Goal: Task Accomplishment & Management: Use online tool/utility

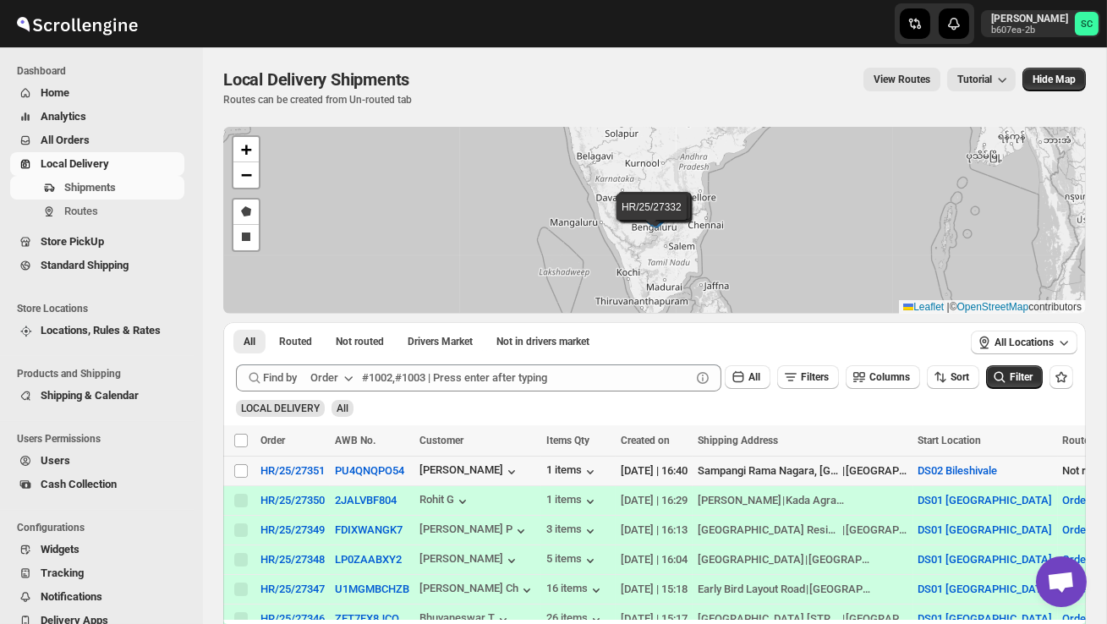
click at [234, 479] on td "Select shipment" at bounding box center [239, 472] width 32 height 30
checkbox input "true"
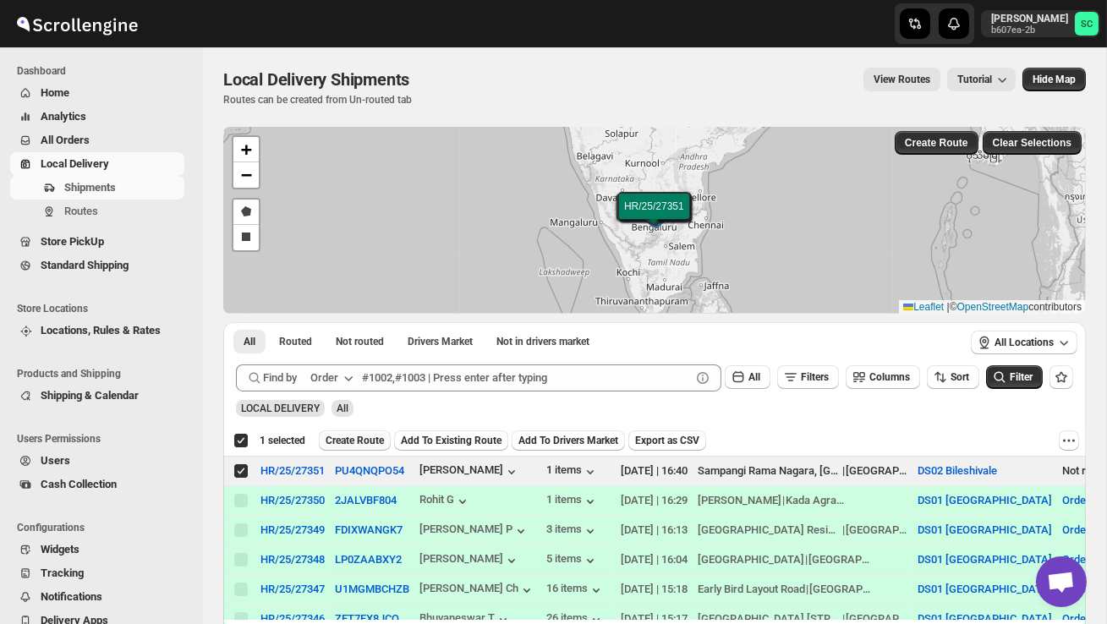
click at [362, 437] on span "Create Route" at bounding box center [355, 441] width 58 height 14
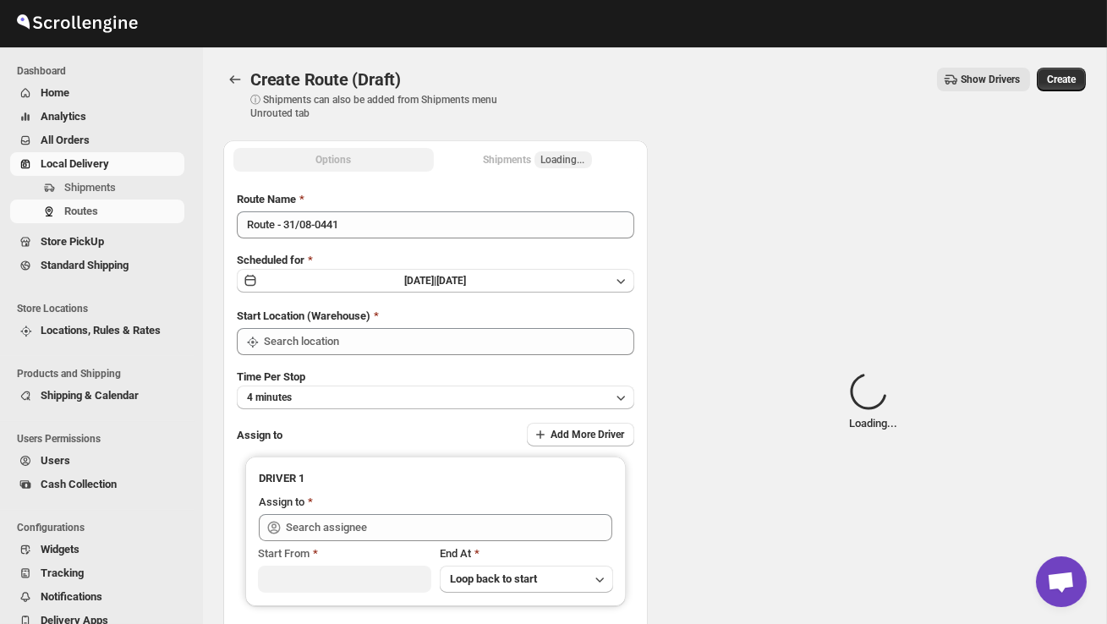
type input "DS02 Bileshivale"
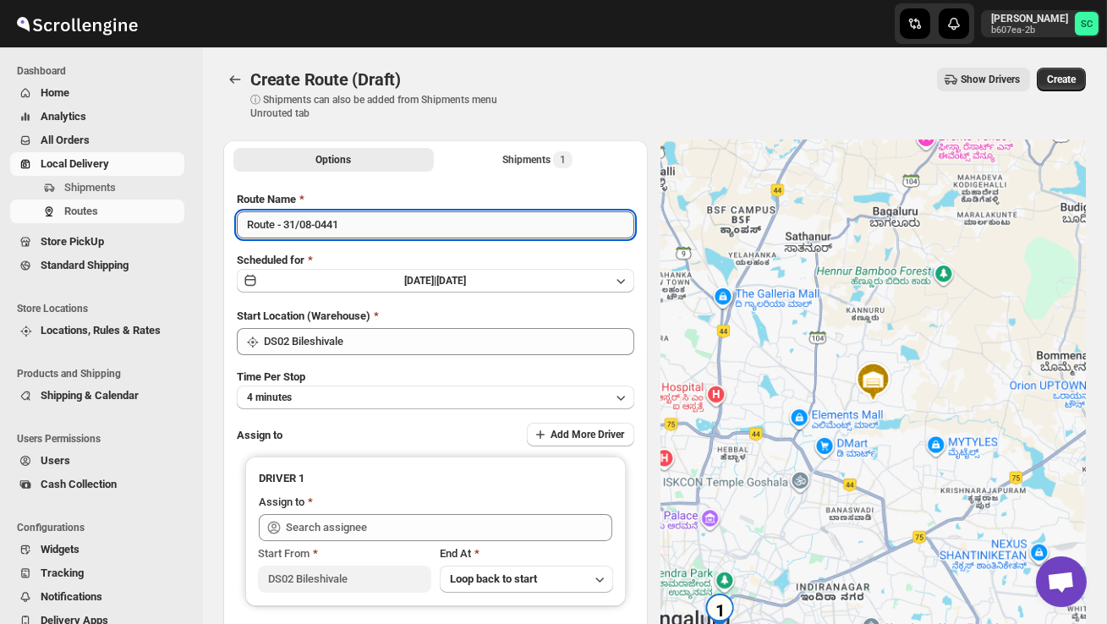
click at [366, 230] on input "Route - 31/08-0441" at bounding box center [436, 225] width 398 height 27
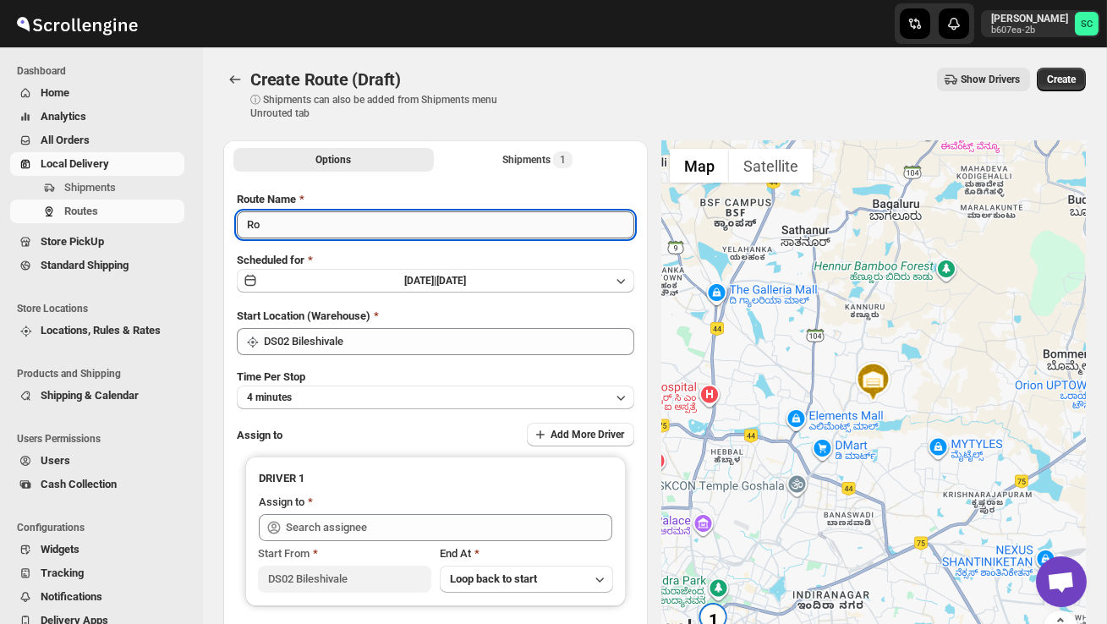
type input "R"
type input "Order no 27351"
click at [460, 387] on button "4 minutes" at bounding box center [436, 398] width 398 height 24
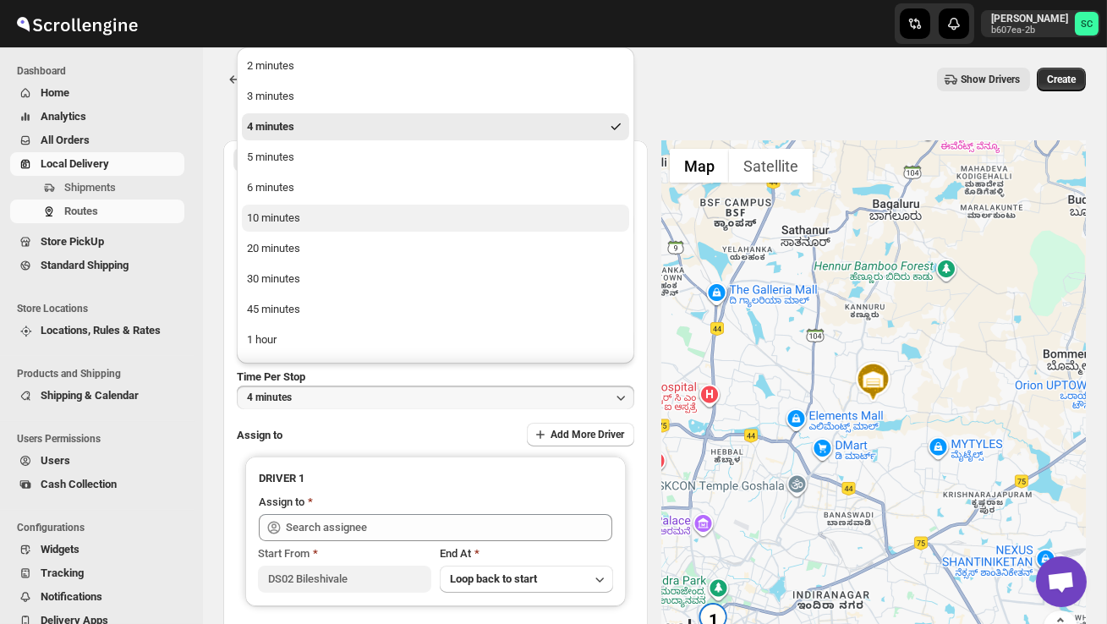
click at [375, 218] on button "10 minutes" at bounding box center [435, 218] width 387 height 27
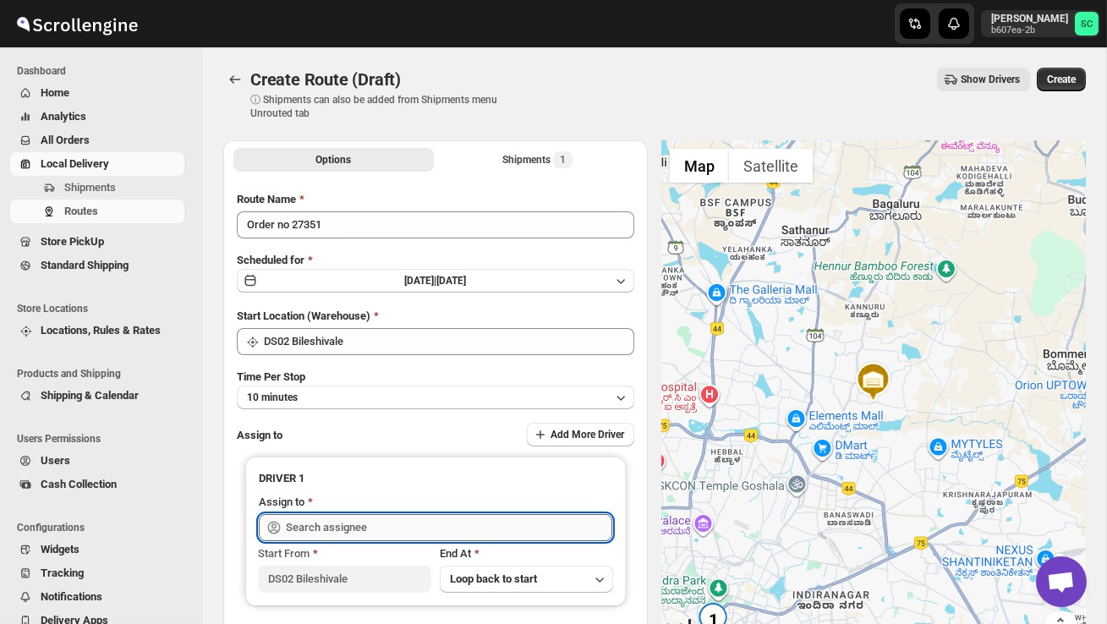
click at [385, 530] on input "text" at bounding box center [449, 527] width 327 height 27
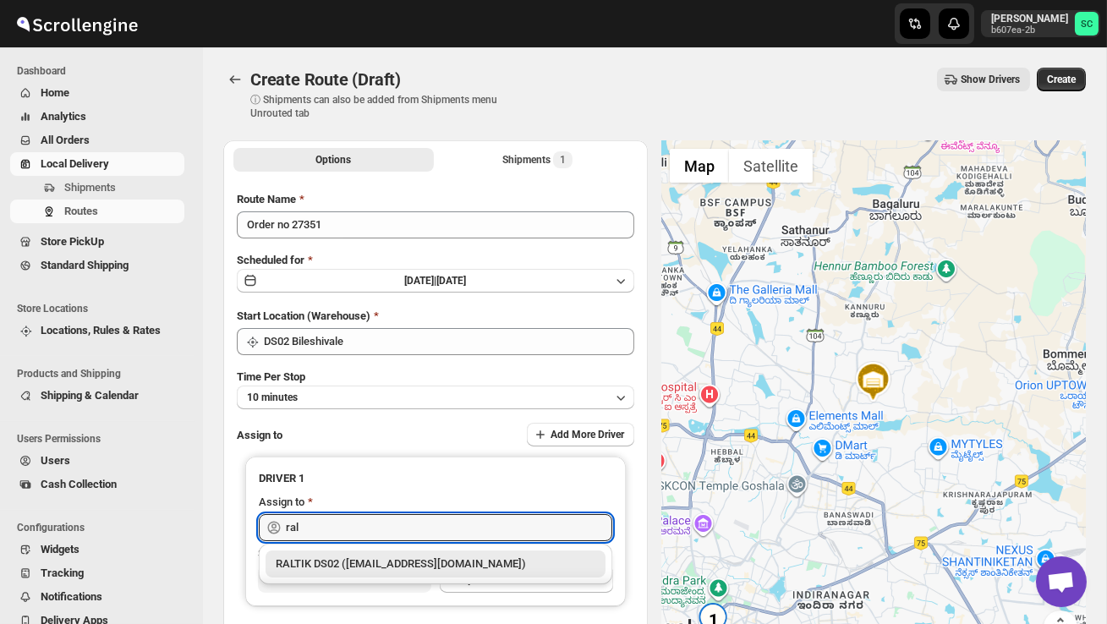
click at [401, 558] on div "RALTIK DS02 ([EMAIL_ADDRESS][DOMAIN_NAME])" at bounding box center [436, 564] width 320 height 17
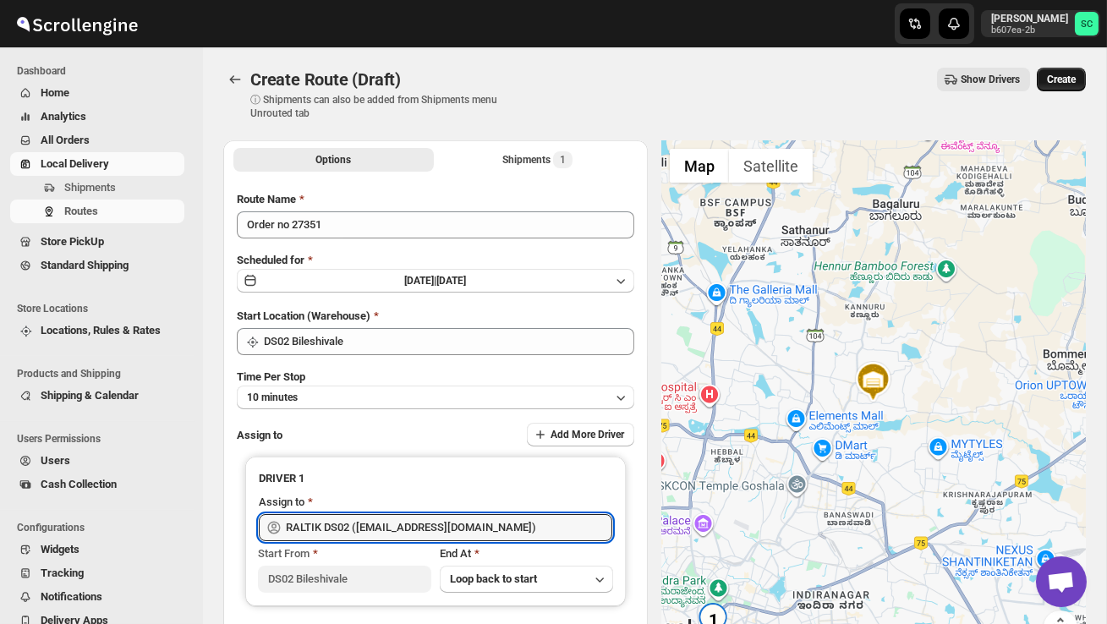
type input "RALTIK DS02 ([EMAIL_ADDRESS][DOMAIN_NAME])"
click at [1063, 78] on span "Create" at bounding box center [1061, 80] width 29 height 14
